Goal: Task Accomplishment & Management: Use online tool/utility

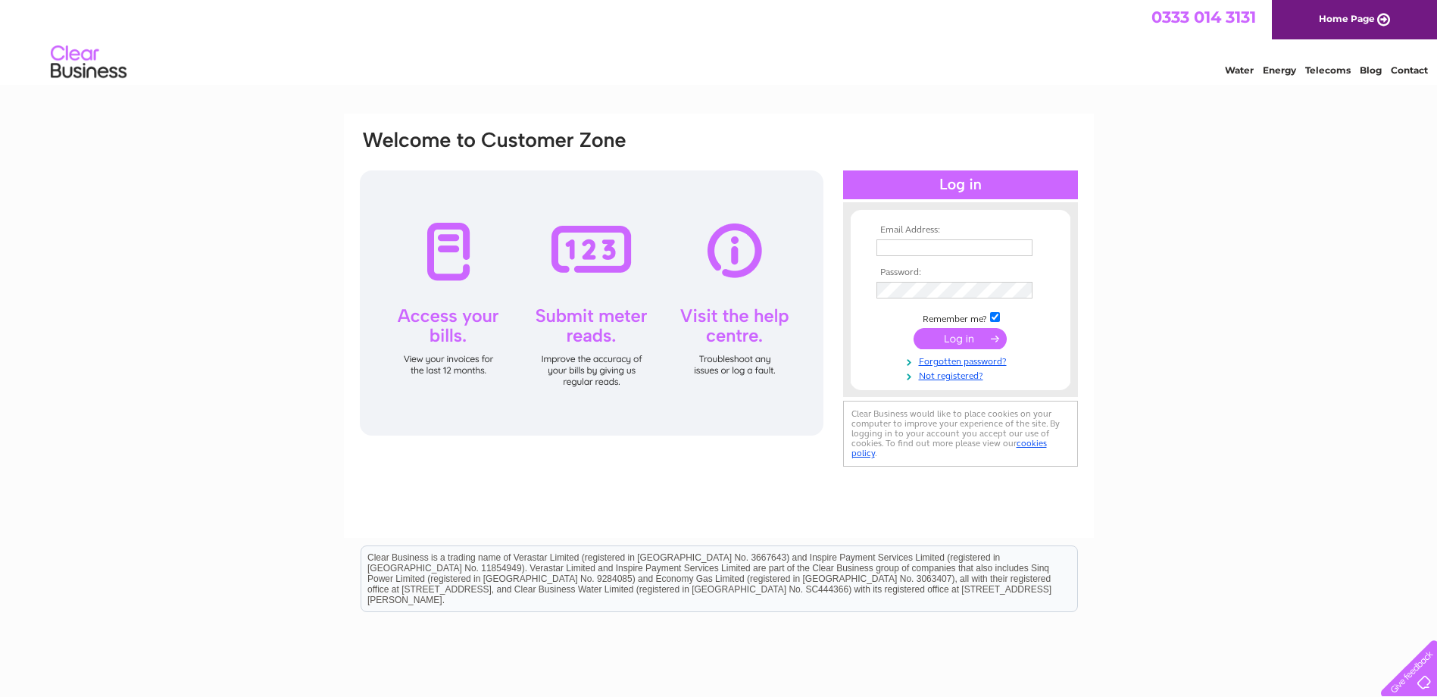
type input "helen.mitchell@alliedsurveyorsscotland.com"
click at [974, 342] on input "submit" at bounding box center [960, 338] width 93 height 21
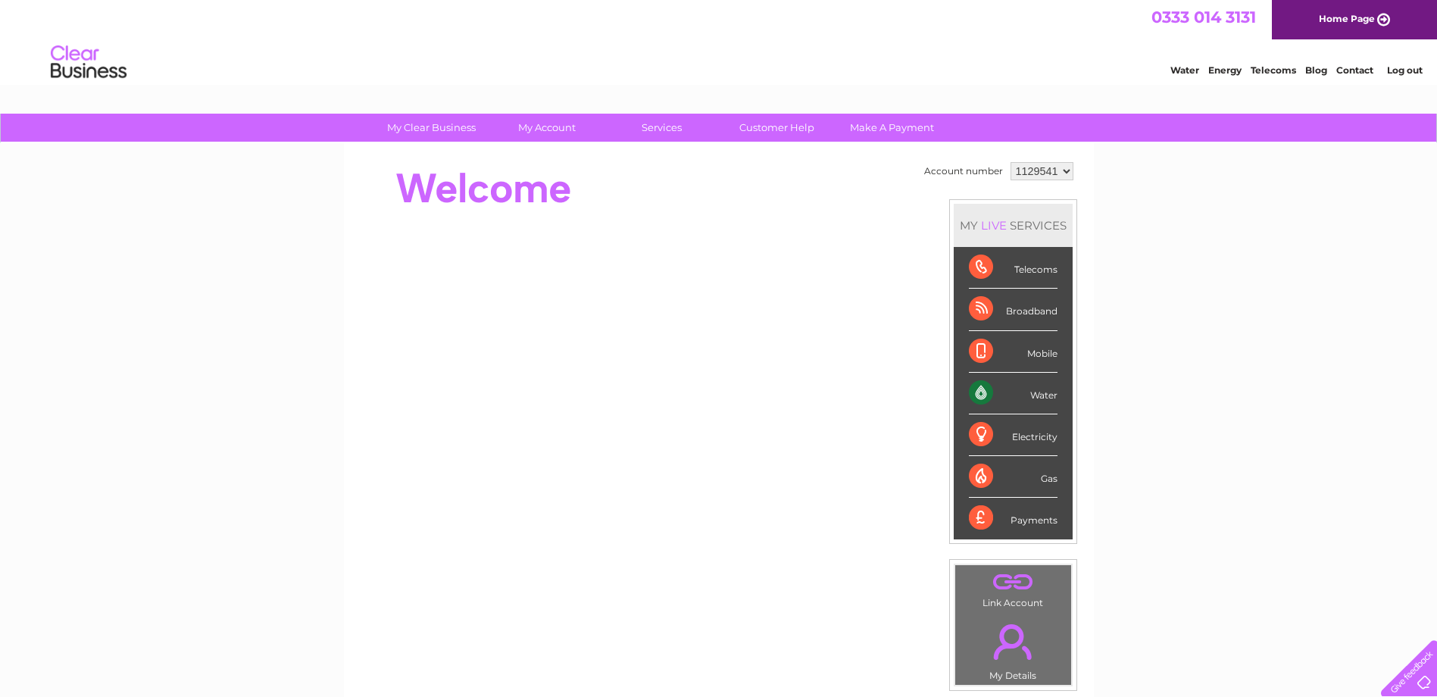
click at [1039, 389] on div "Water" at bounding box center [1013, 394] width 89 height 42
click at [1033, 397] on div "Water" at bounding box center [1013, 394] width 89 height 42
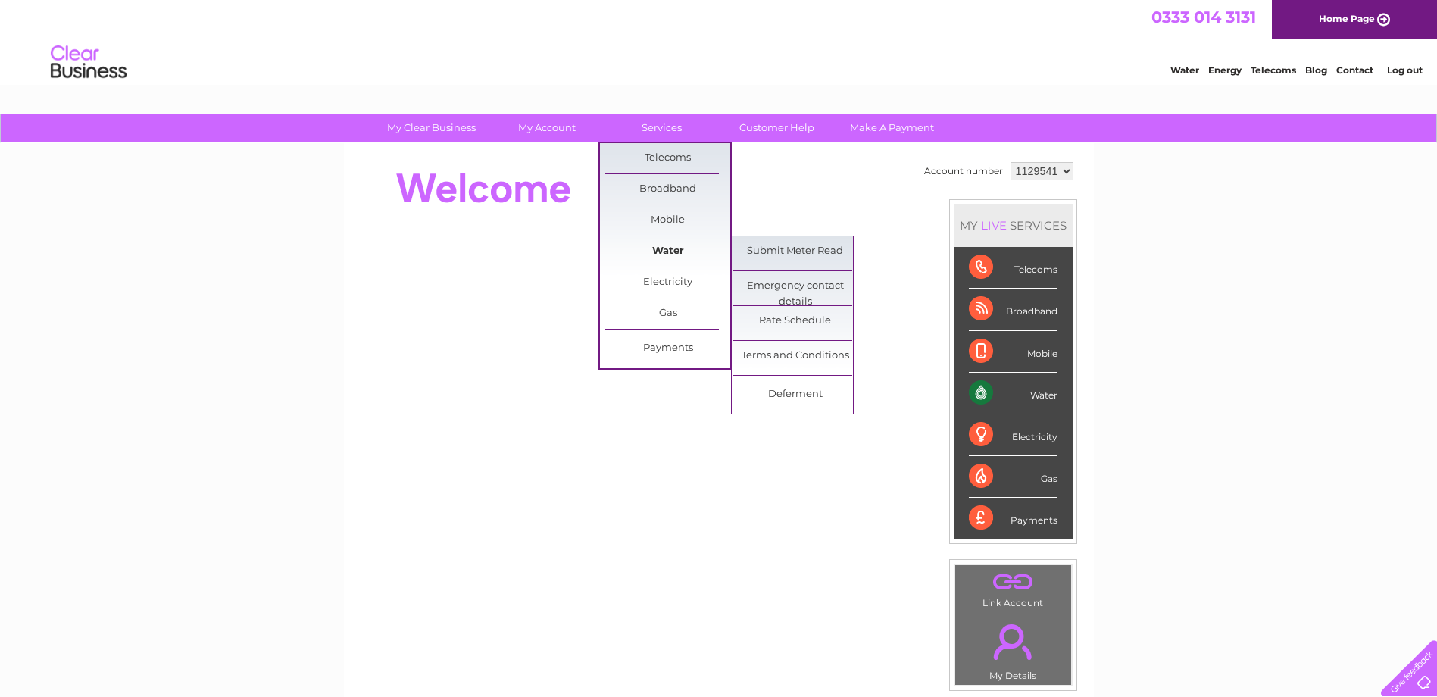
click at [674, 243] on link "Water" at bounding box center [667, 251] width 125 height 30
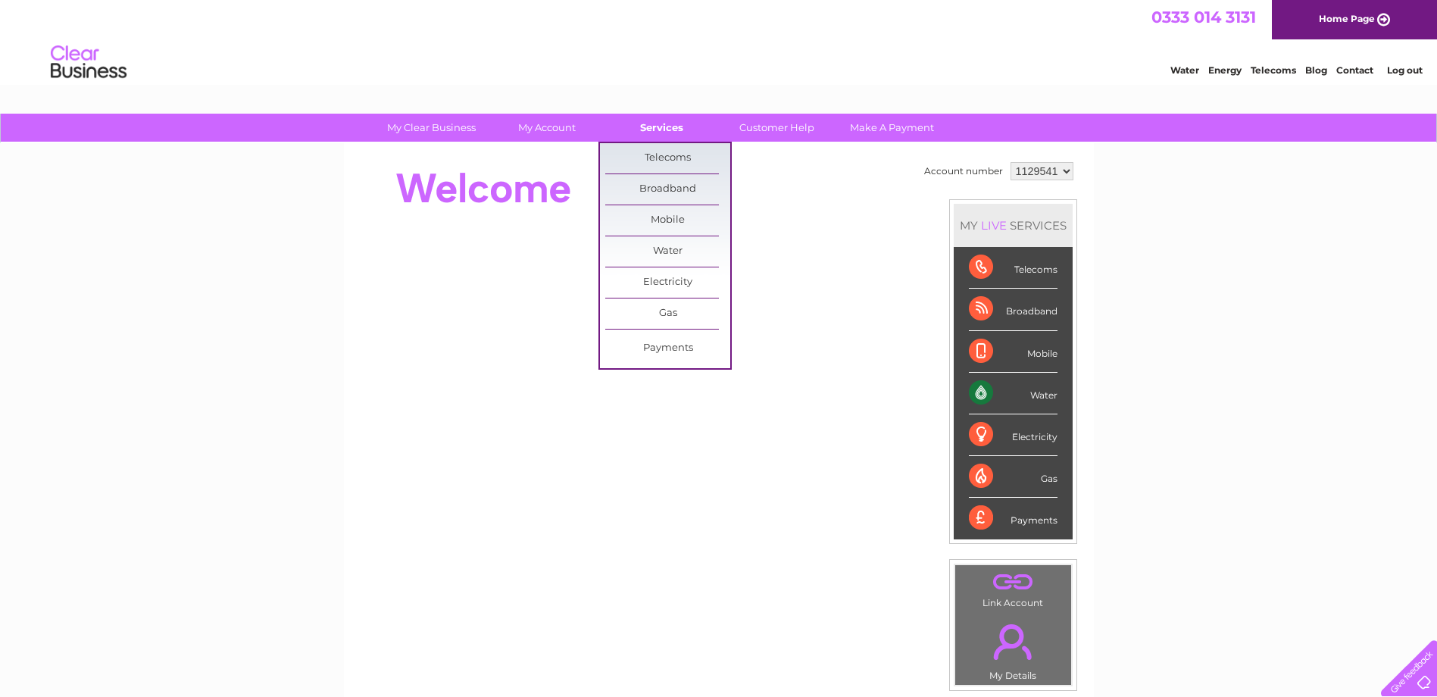
click at [648, 129] on link "Services" at bounding box center [661, 128] width 125 height 28
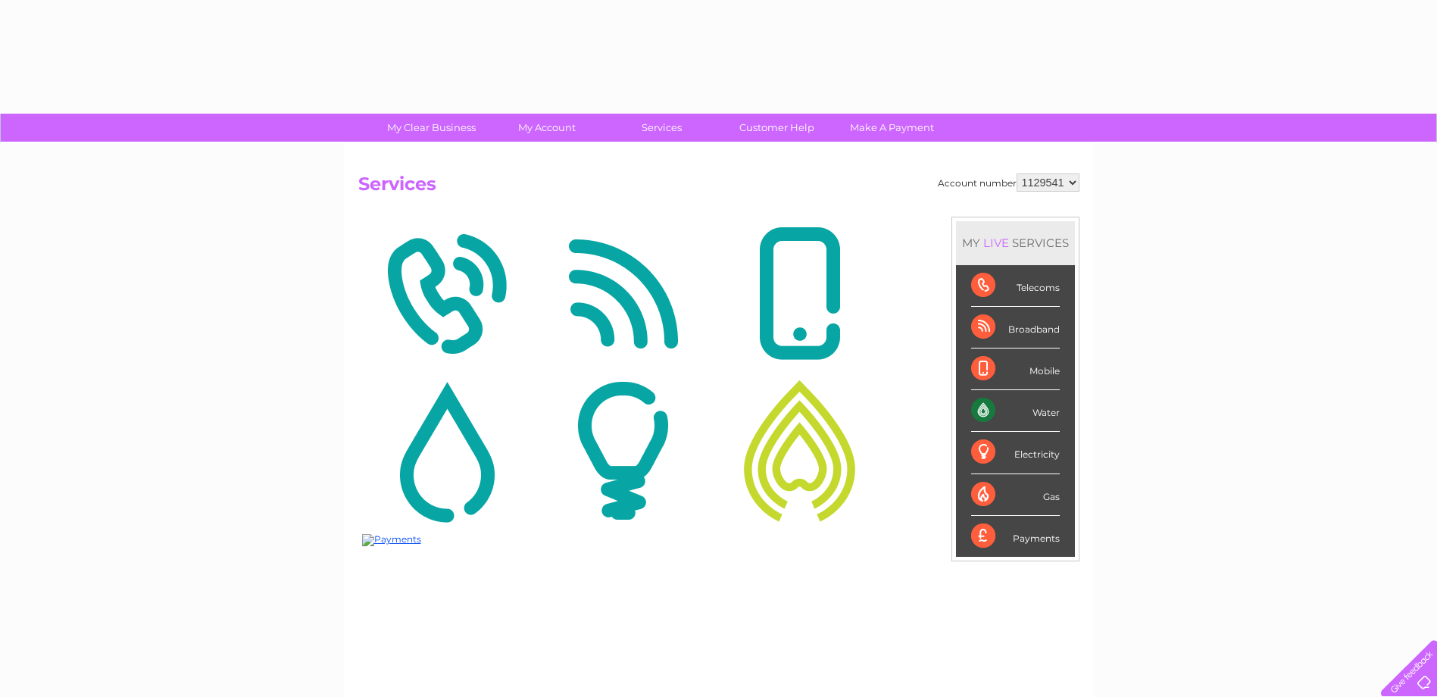
click at [670, 247] on img at bounding box center [623, 293] width 169 height 147
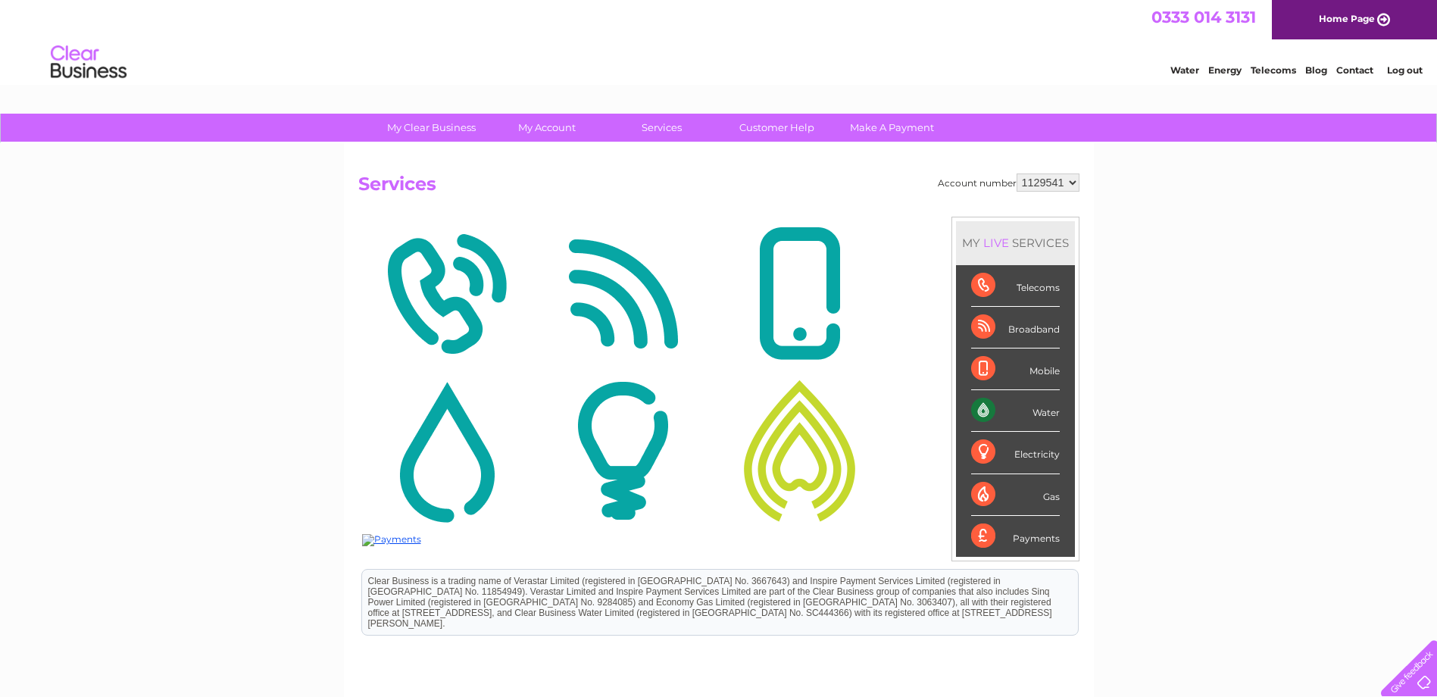
scroll to position [150, 0]
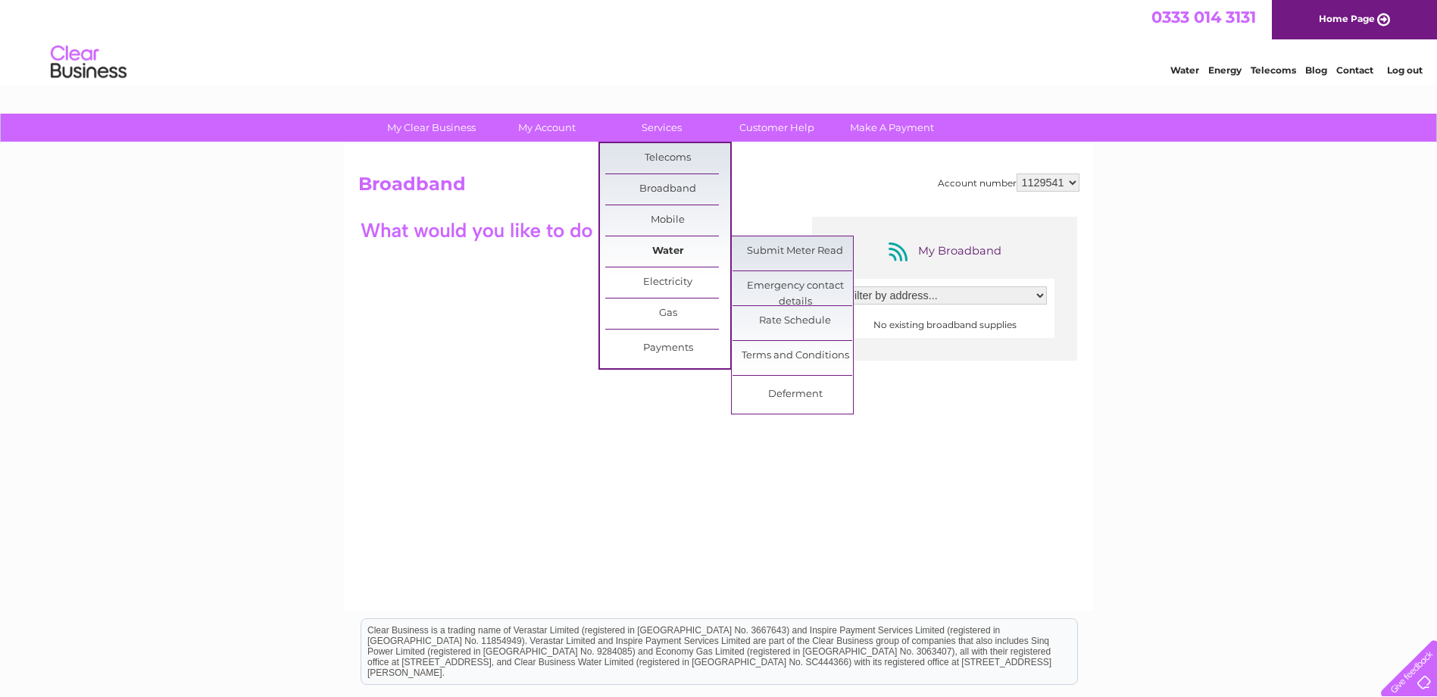
click at [672, 250] on link "Water" at bounding box center [667, 251] width 125 height 30
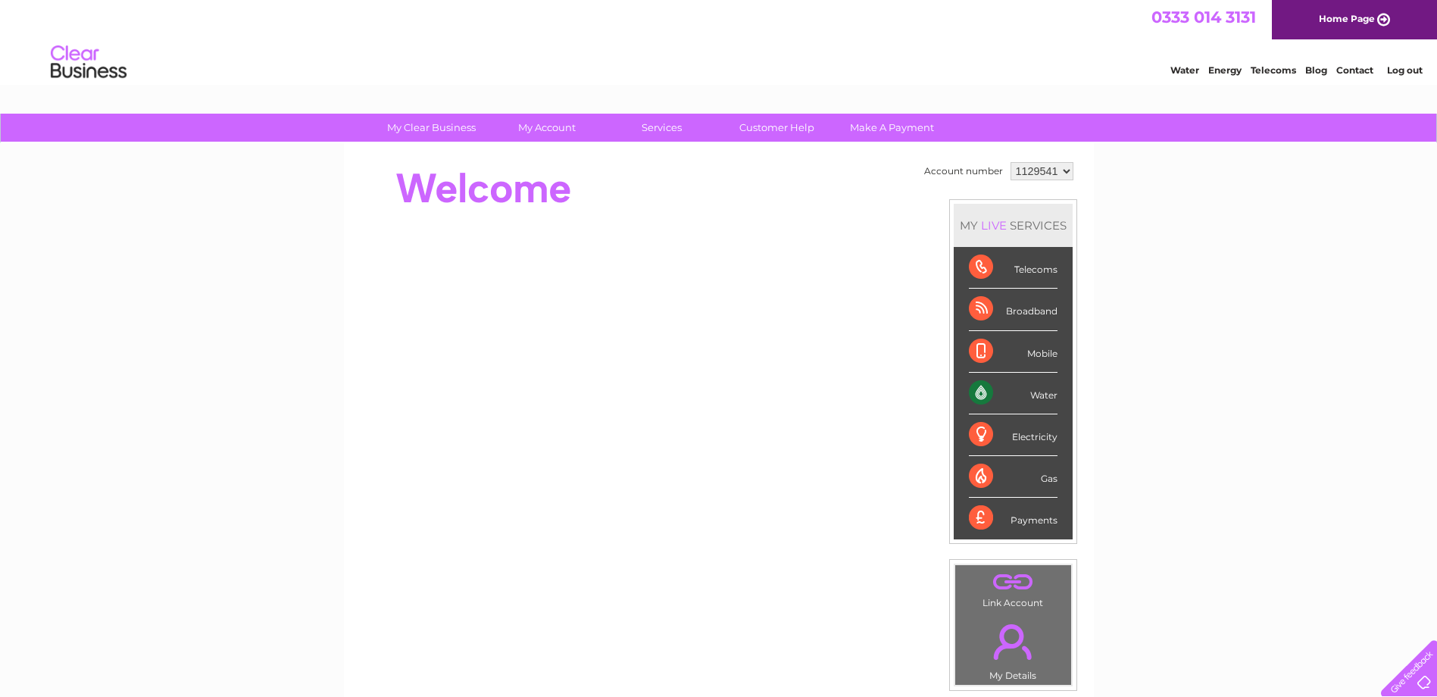
click at [1036, 400] on div "Water" at bounding box center [1013, 394] width 89 height 42
click at [1033, 392] on div "Water" at bounding box center [1013, 394] width 89 height 42
click at [980, 389] on div "Water" at bounding box center [1013, 394] width 89 height 42
click at [1064, 392] on li "Water" at bounding box center [1013, 394] width 119 height 42
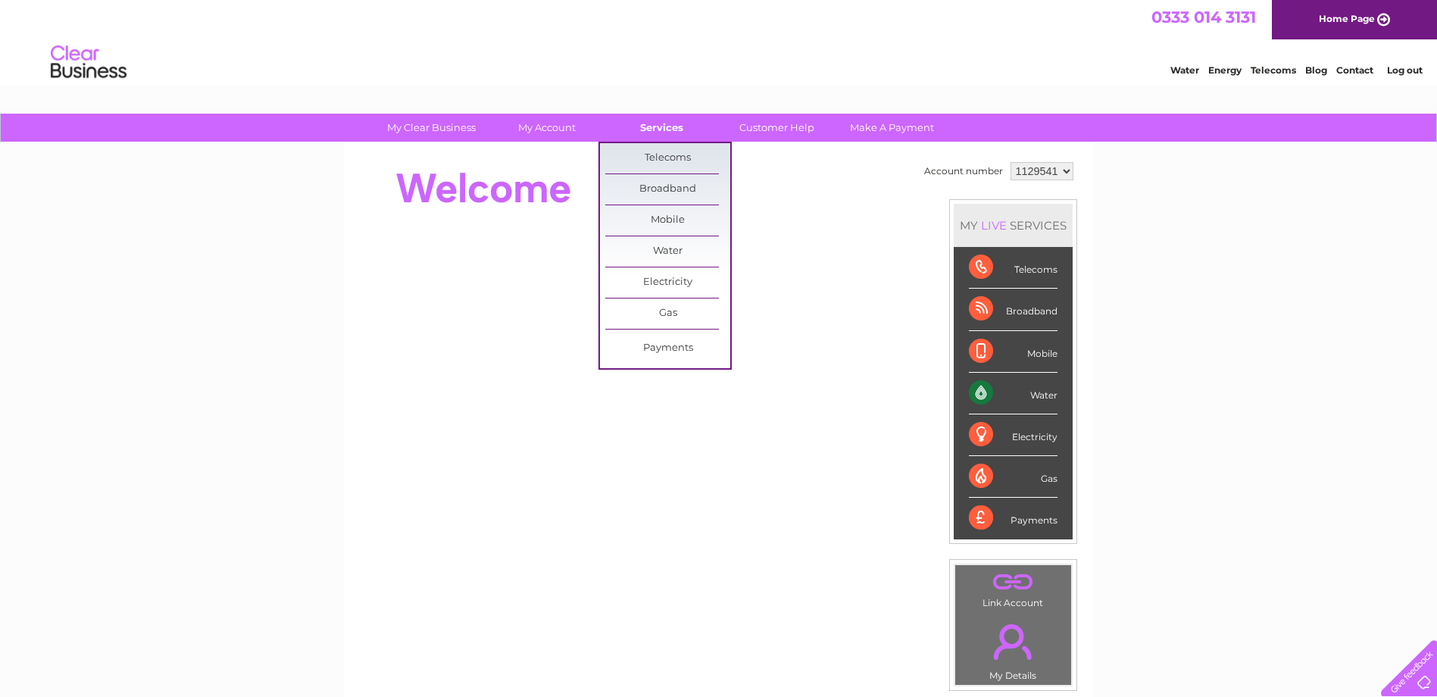
click at [657, 120] on link "Services" at bounding box center [661, 128] width 125 height 28
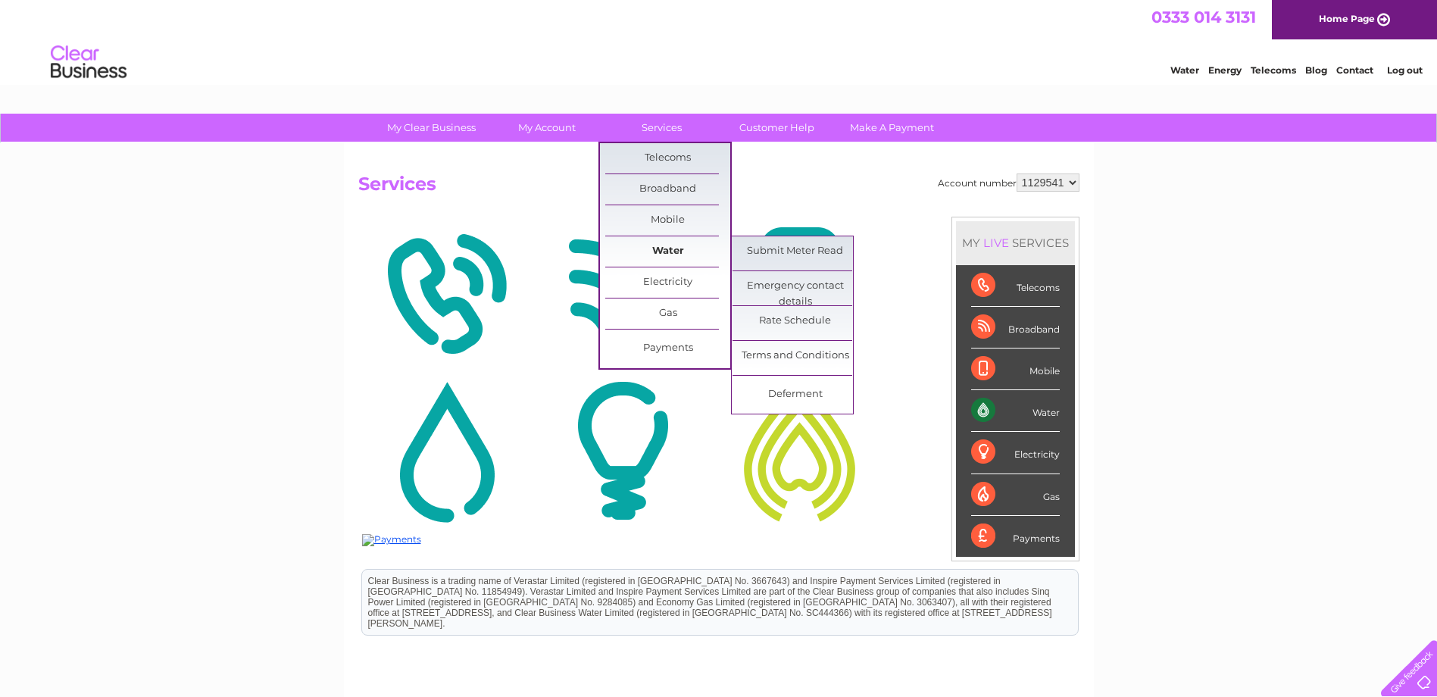
click at [669, 255] on link "Water" at bounding box center [667, 251] width 125 height 30
click at [808, 254] on link "Submit Meter Read" at bounding box center [795, 251] width 125 height 30
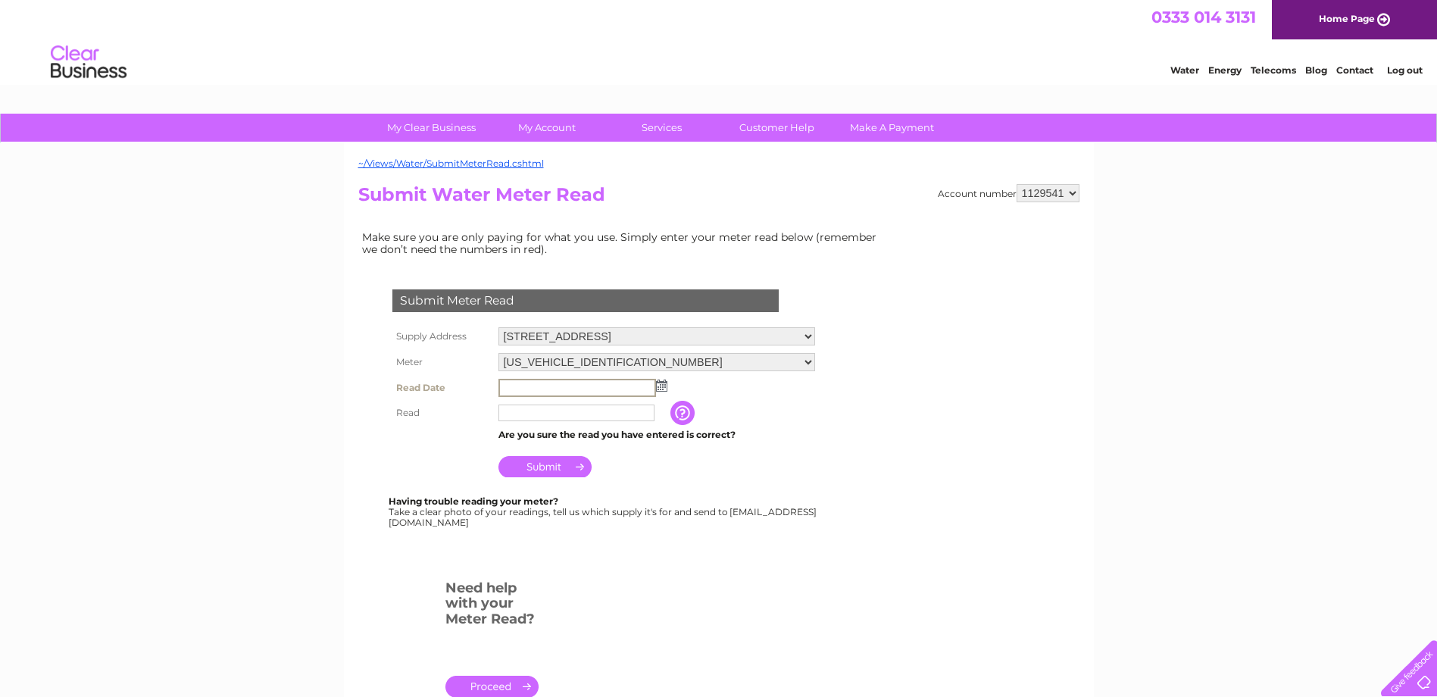
click at [589, 388] on input "text" at bounding box center [578, 388] width 158 height 18
click at [658, 381] on img at bounding box center [660, 385] width 11 height 12
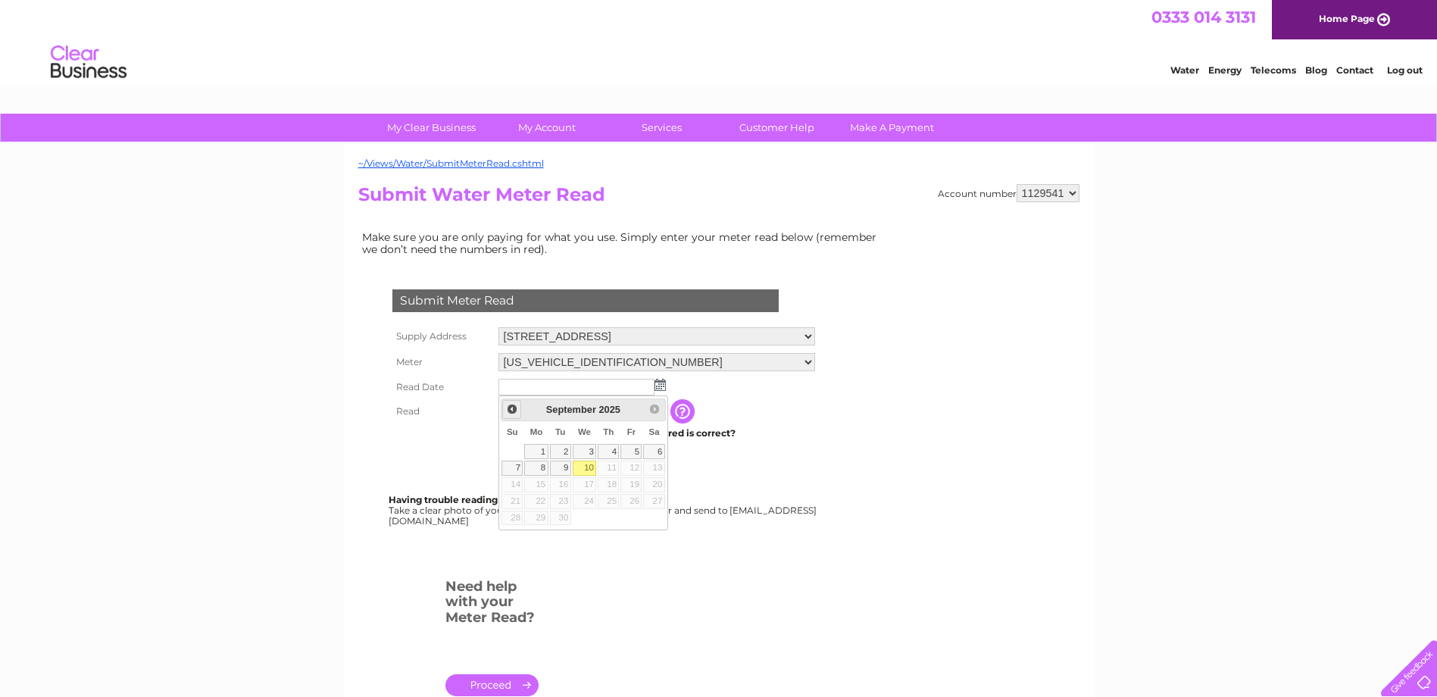
click at [512, 413] on span "Prev" at bounding box center [512, 409] width 12 height 12
click at [538, 519] on link "25" at bounding box center [535, 518] width 23 height 15
type input "2025/08/25"
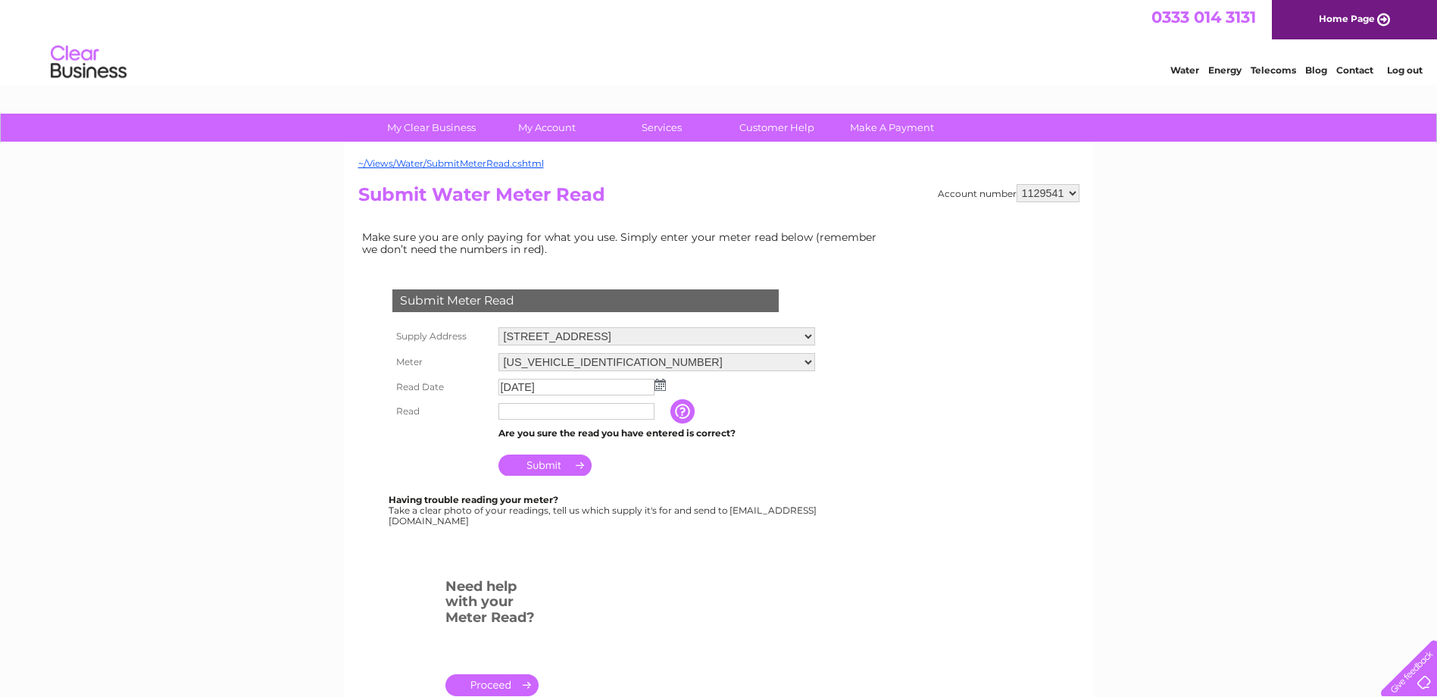
click at [513, 414] on input "text" at bounding box center [577, 411] width 156 height 17
type input "00061"
click at [675, 415] on input "button" at bounding box center [683, 411] width 27 height 24
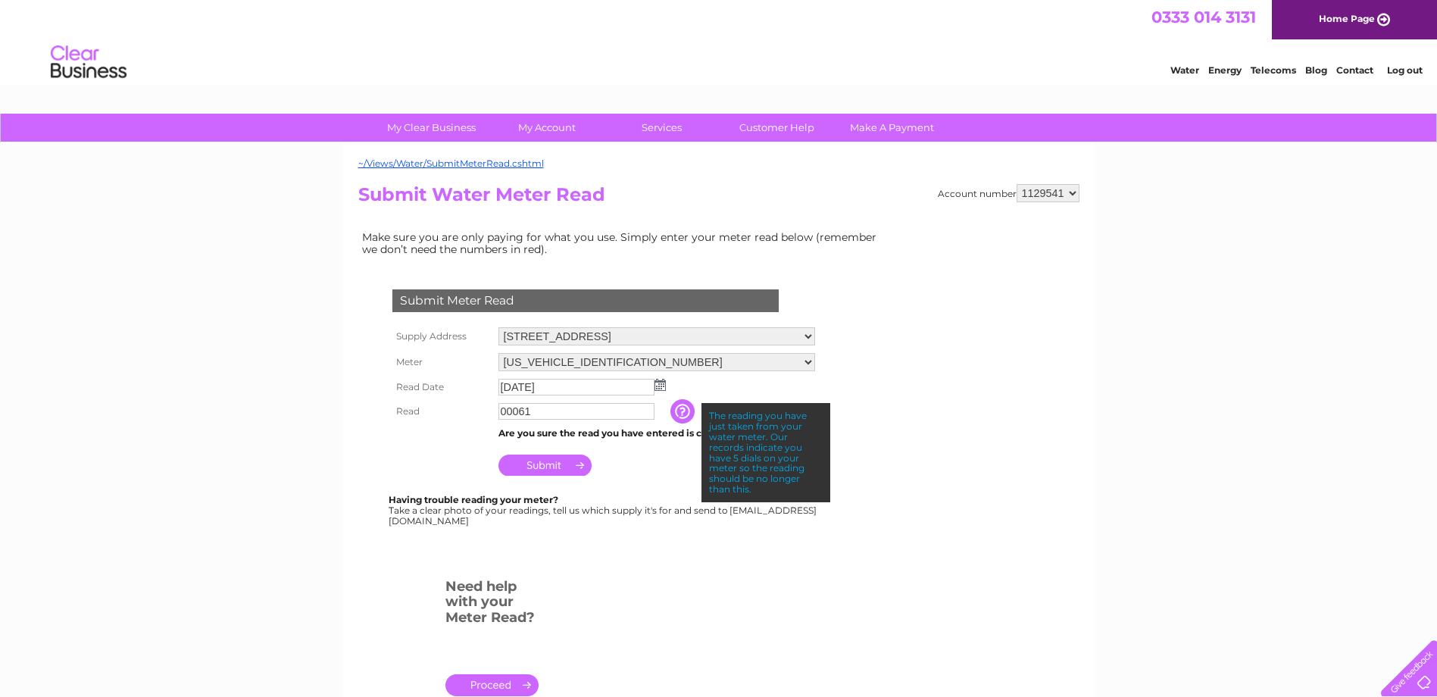
click at [558, 466] on input "Submit" at bounding box center [545, 465] width 93 height 21
